Goal: Information Seeking & Learning: Learn about a topic

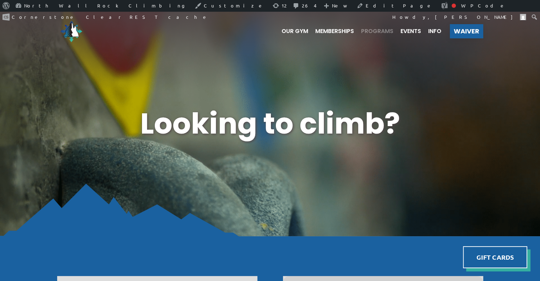
click at [379, 32] on span "Programs" at bounding box center [377, 31] width 32 height 6
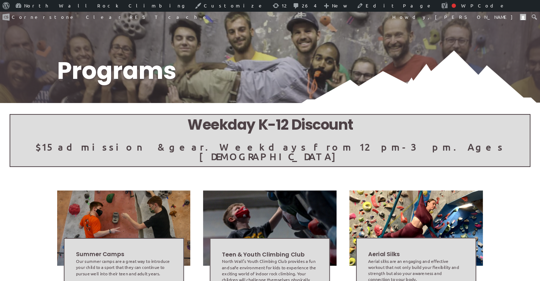
scroll to position [142, 0]
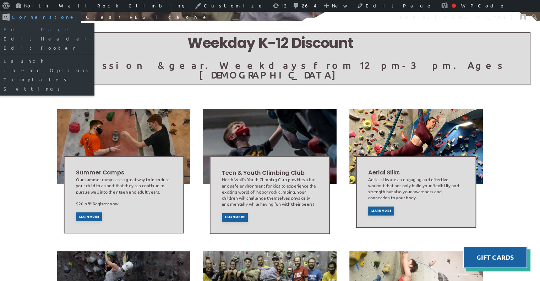
click at [94, 25] on link "Edit Page" at bounding box center [47, 29] width 94 height 9
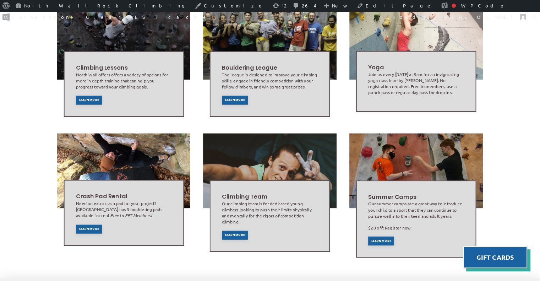
scroll to position [461, 0]
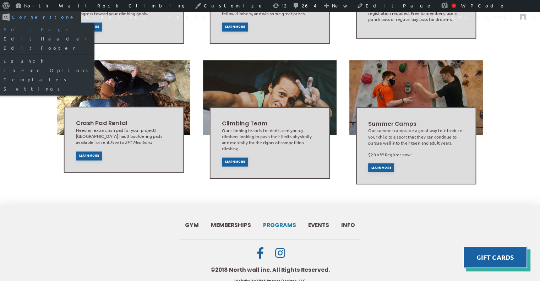
click at [94, 25] on link "Edit Page" at bounding box center [47, 29] width 94 height 9
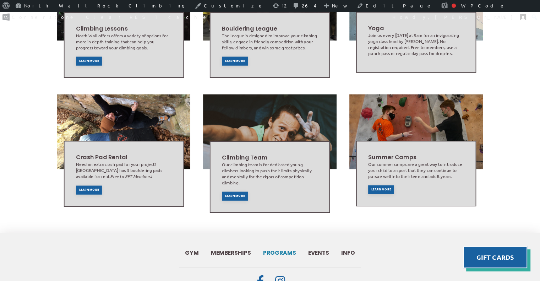
scroll to position [469, 0]
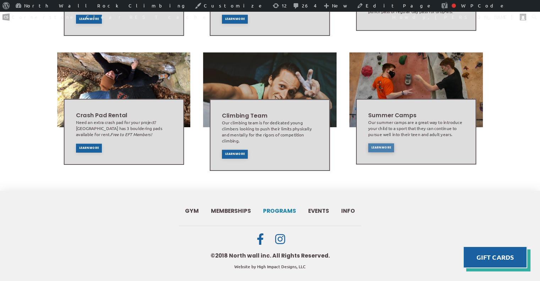
click at [375, 143] on div "Learn More" at bounding box center [381, 147] width 26 height 9
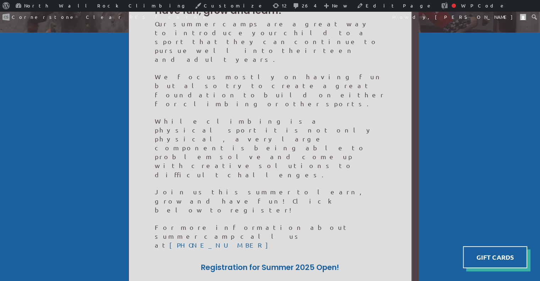
scroll to position [177, 0]
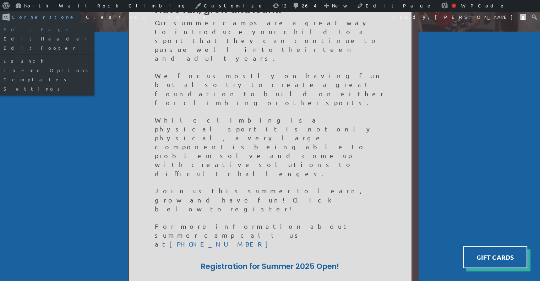
click at [94, 25] on link "Edit Page" at bounding box center [47, 29] width 94 height 9
